Goal: Transaction & Acquisition: Purchase product/service

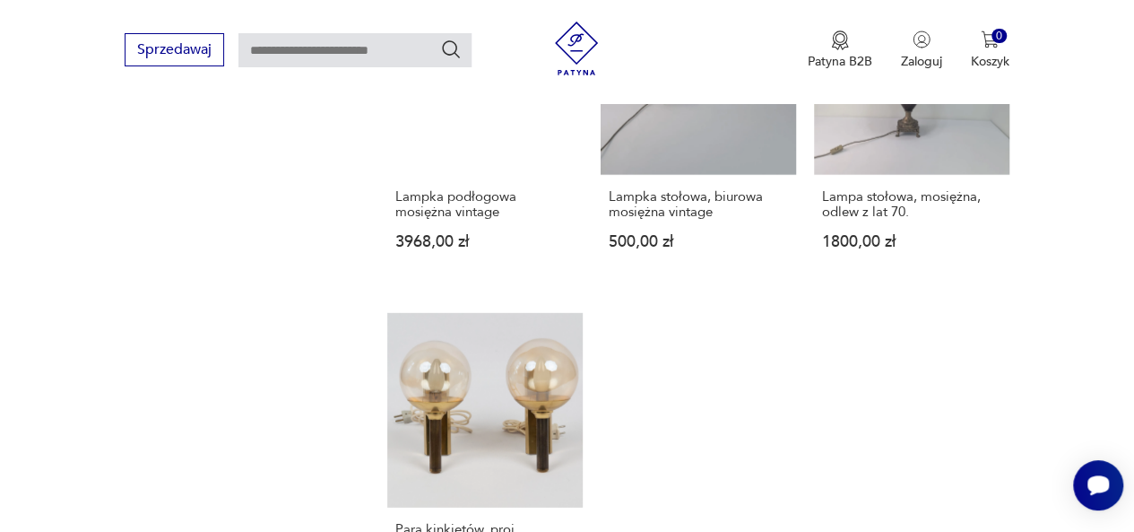
scroll to position [2359, 0]
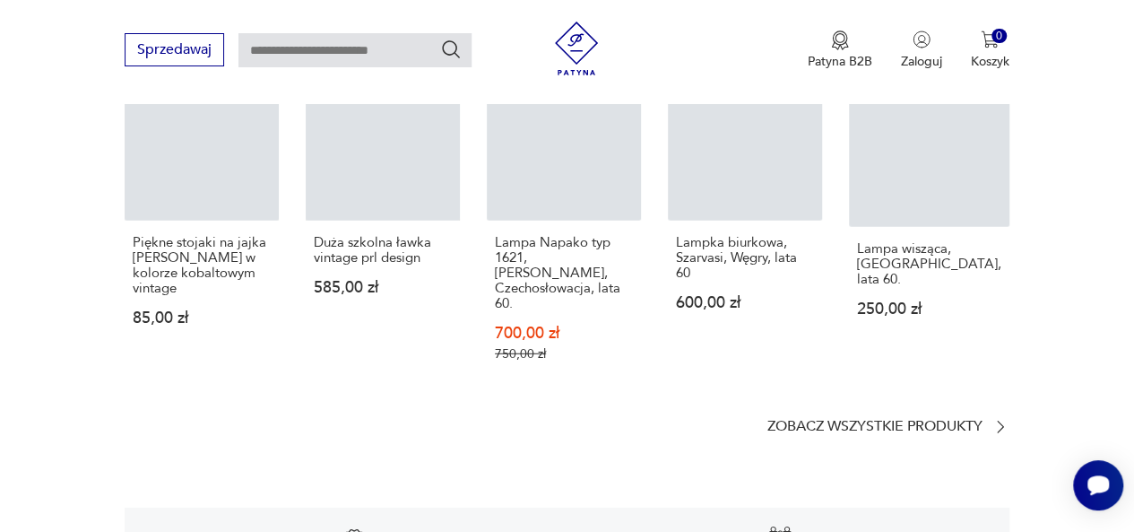
scroll to position [1339, 0]
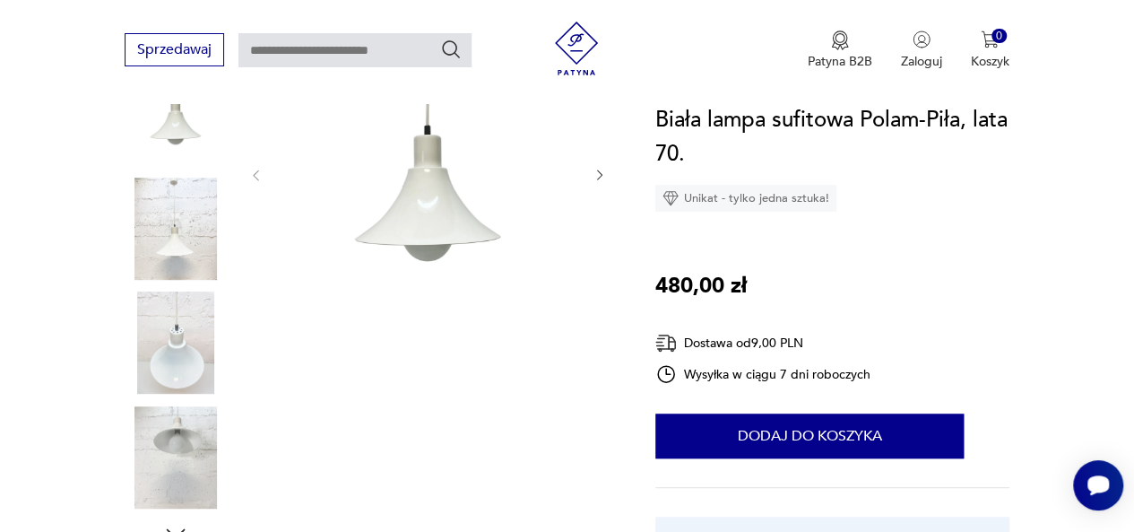
click at [599, 181] on icon "button" at bounding box center [600, 175] width 14 height 14
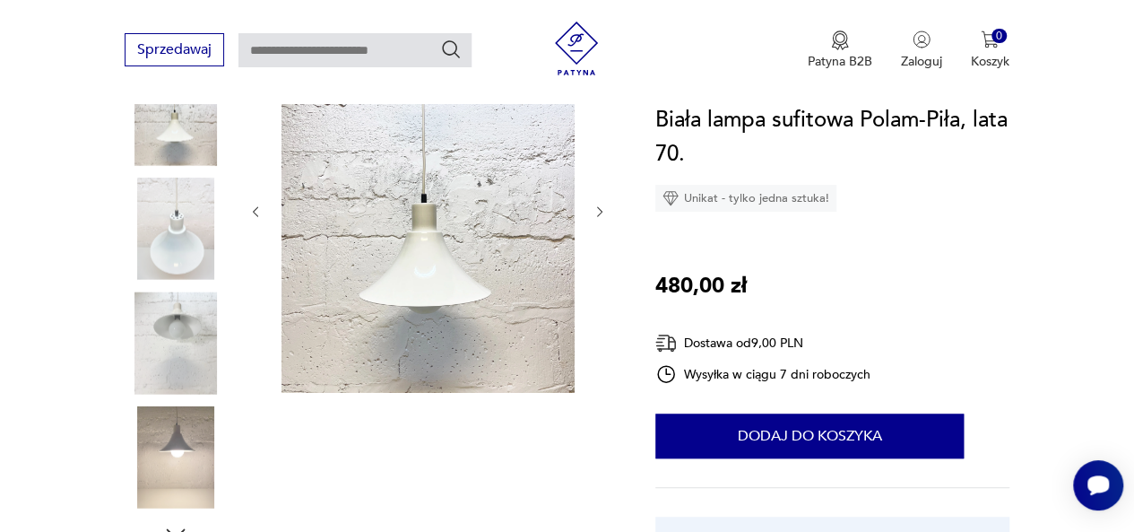
click at [600, 181] on div at bounding box center [427, 211] width 359 height 369
click at [604, 208] on icon "button" at bounding box center [600, 211] width 14 height 14
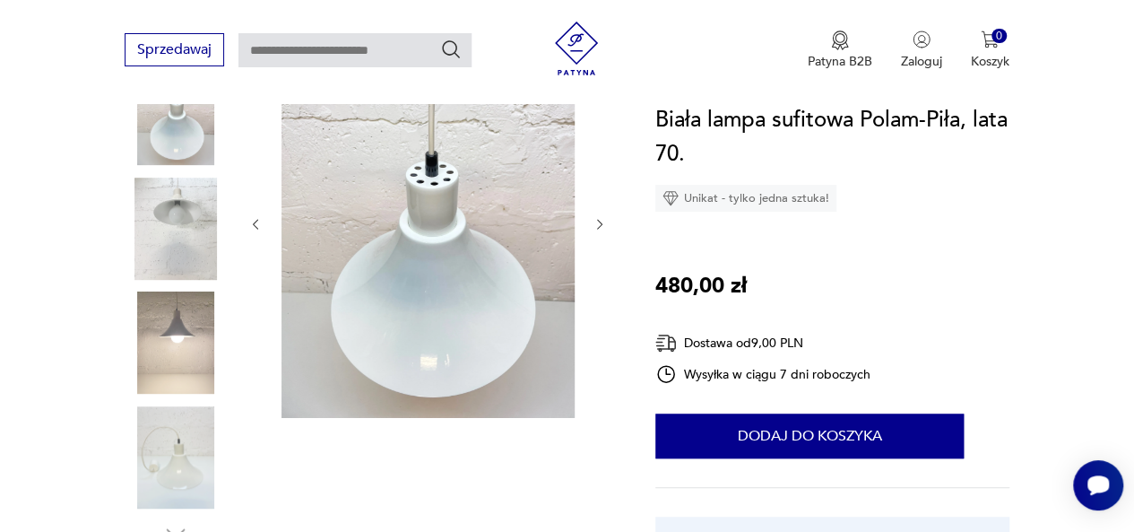
click at [604, 208] on div at bounding box center [427, 224] width 359 height 395
click at [604, 222] on icon "button" at bounding box center [600, 224] width 14 height 14
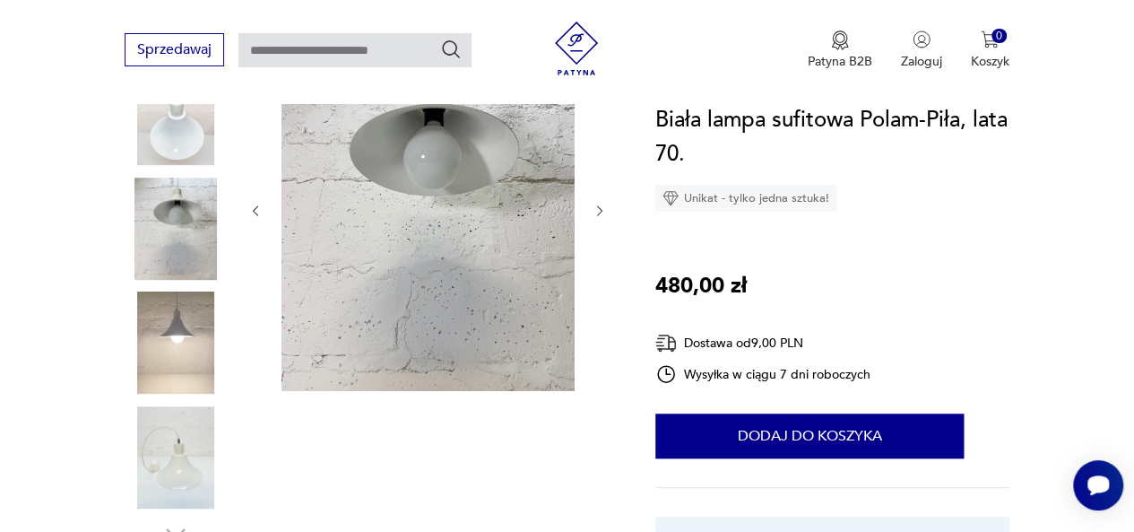
click at [603, 212] on icon "button" at bounding box center [600, 211] width 14 height 14
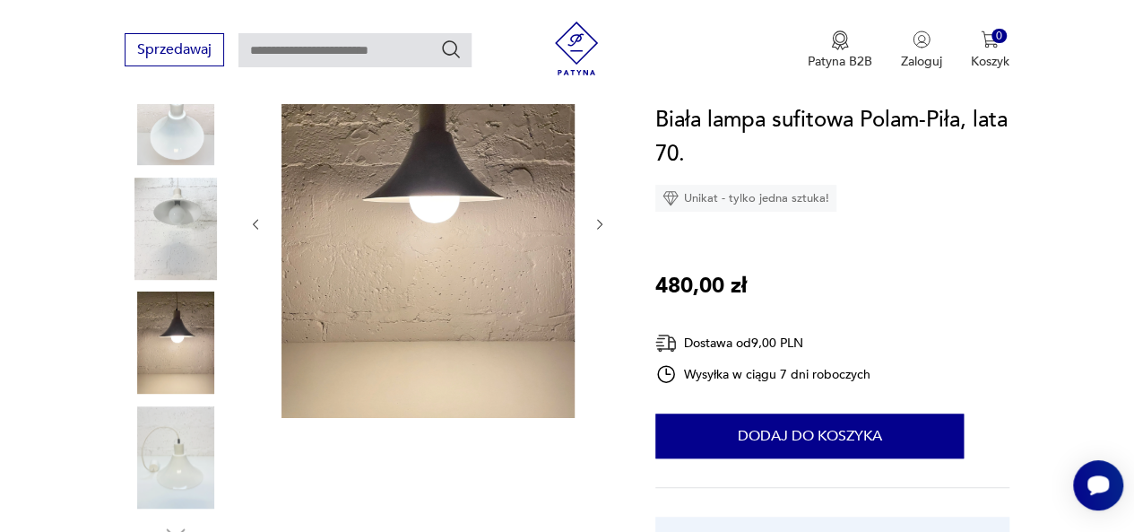
click at [603, 218] on icon "button" at bounding box center [600, 224] width 14 height 14
